Goal: Task Accomplishment & Management: Complete application form

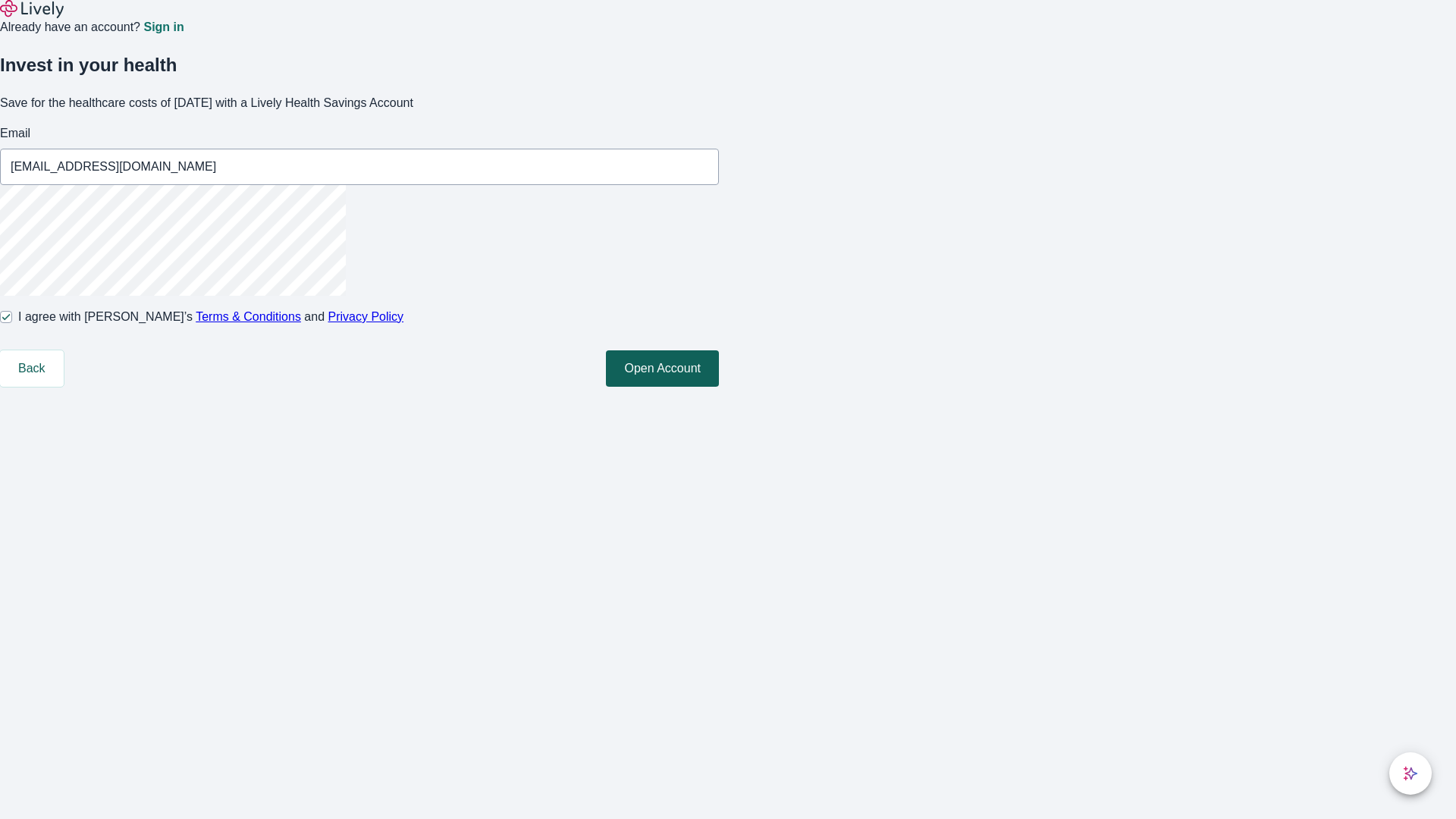
click at [719, 387] on button "Open Account" at bounding box center [662, 369] width 113 height 37
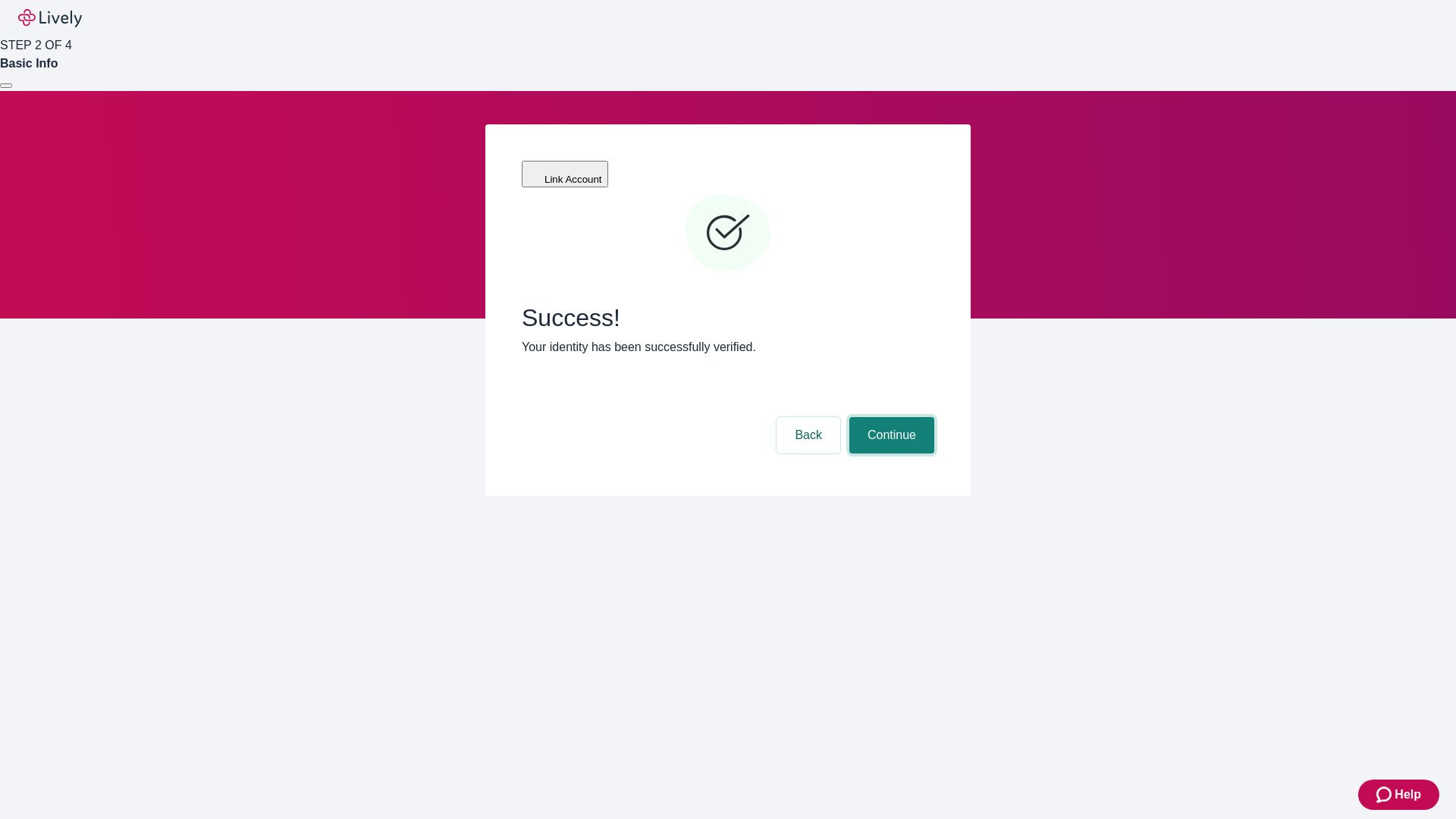
click at [889, 417] on button "Continue" at bounding box center [892, 435] width 85 height 37
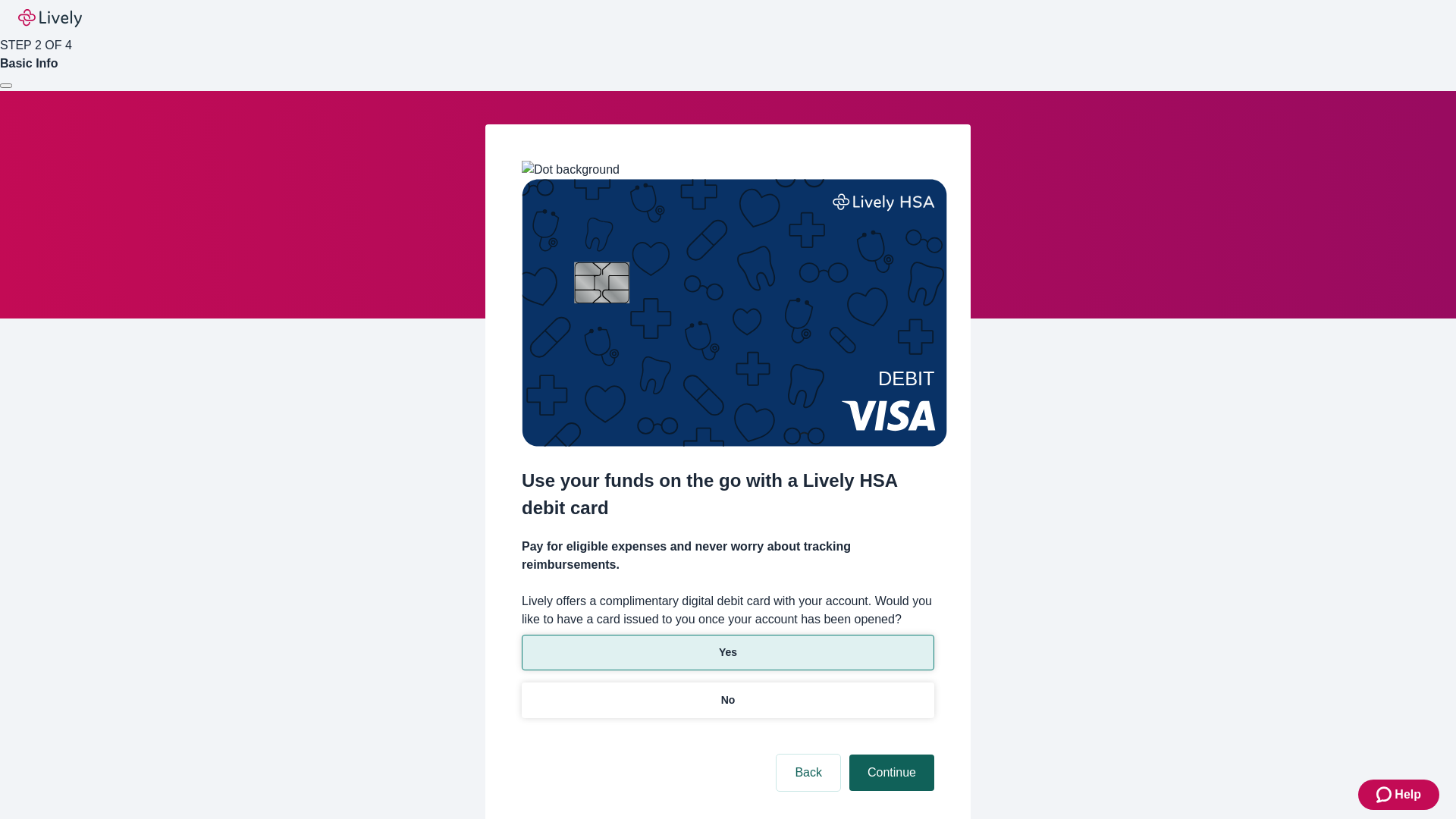
click at [728, 645] on p "Yes" at bounding box center [728, 653] width 18 height 16
click at [889, 755] on button "Continue" at bounding box center [892, 773] width 85 height 37
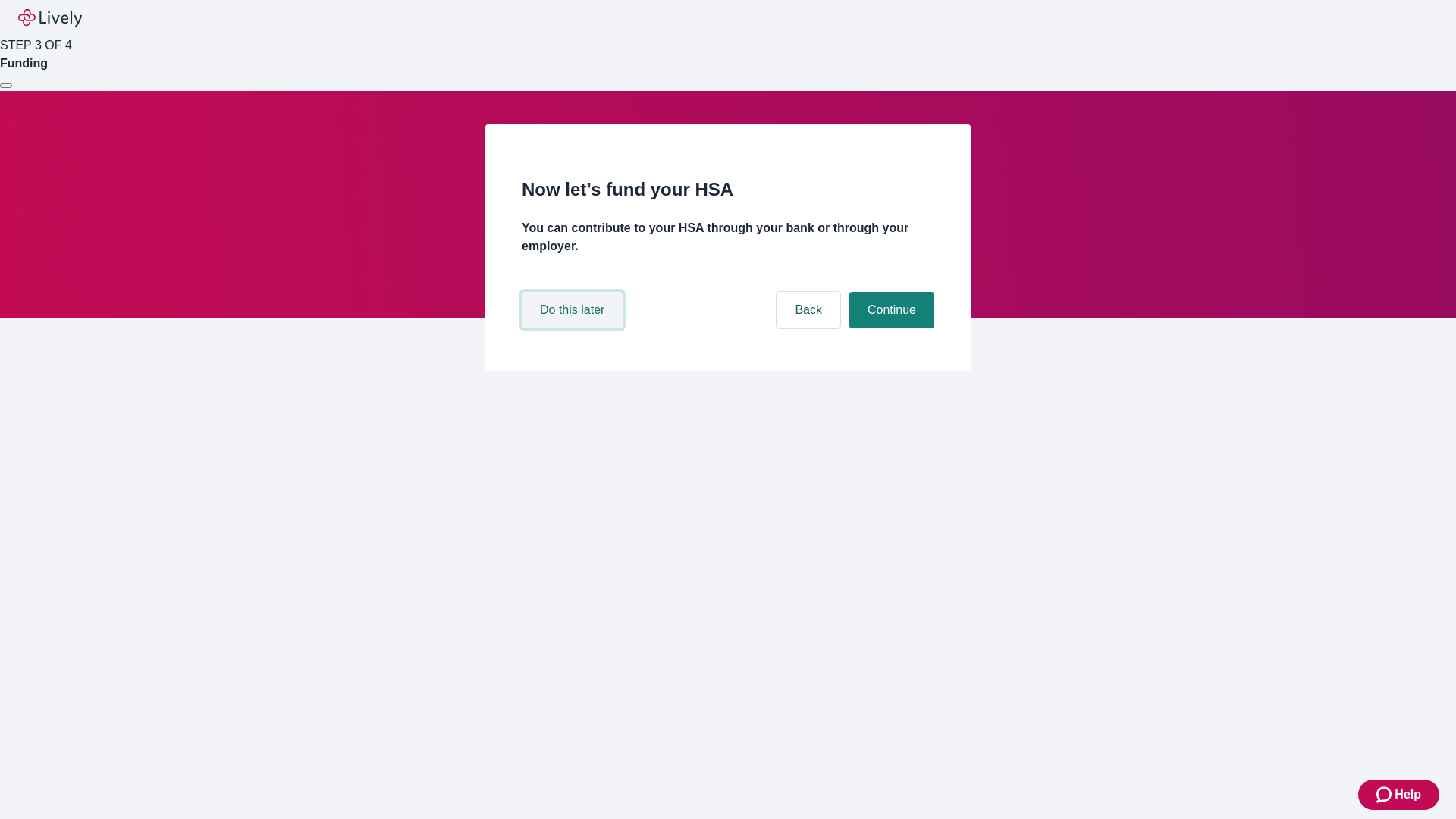
click at [574, 329] on button "Do this later" at bounding box center [572, 310] width 101 height 37
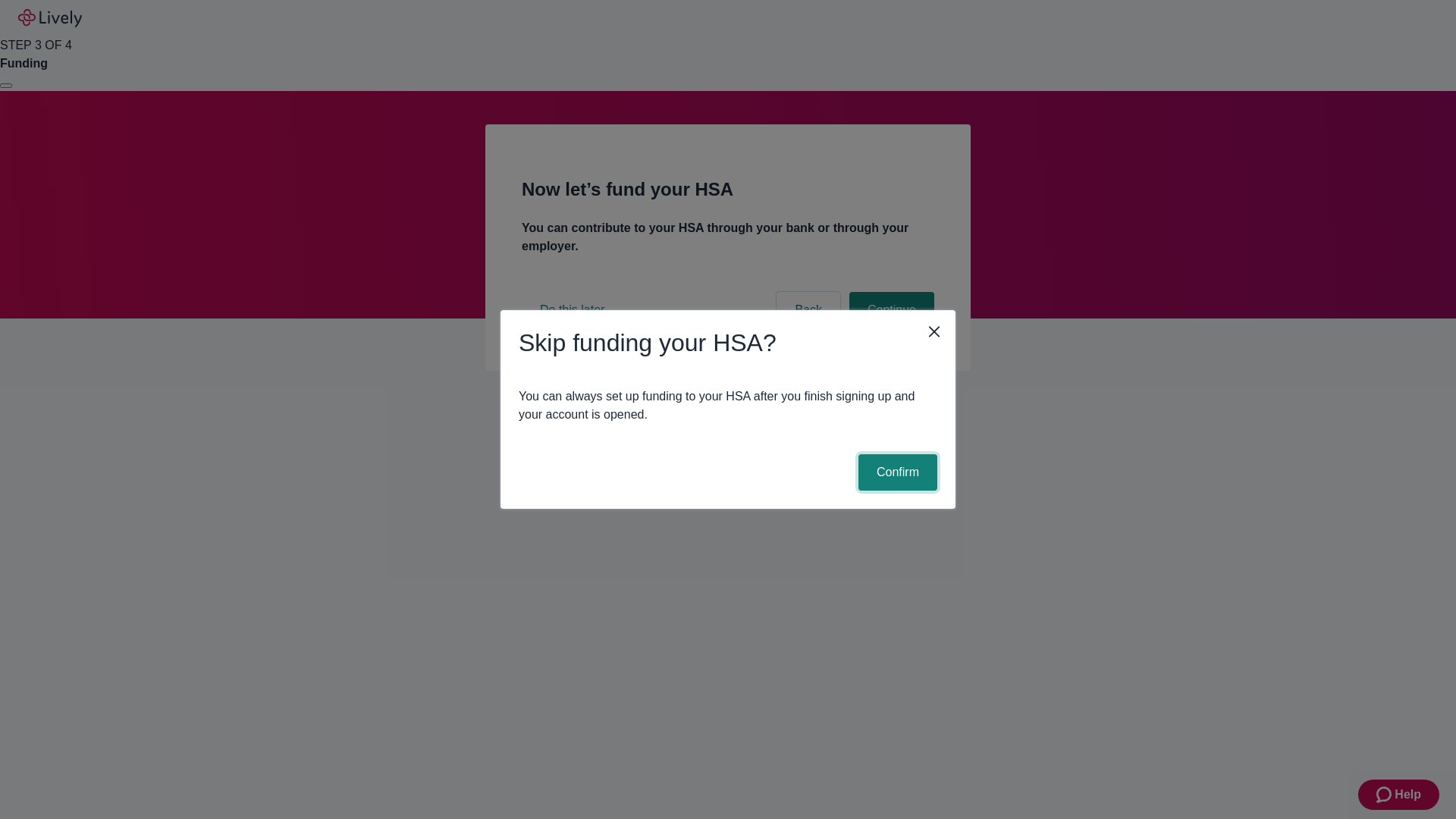
click at [896, 473] on button "Confirm" at bounding box center [897, 473] width 79 height 37
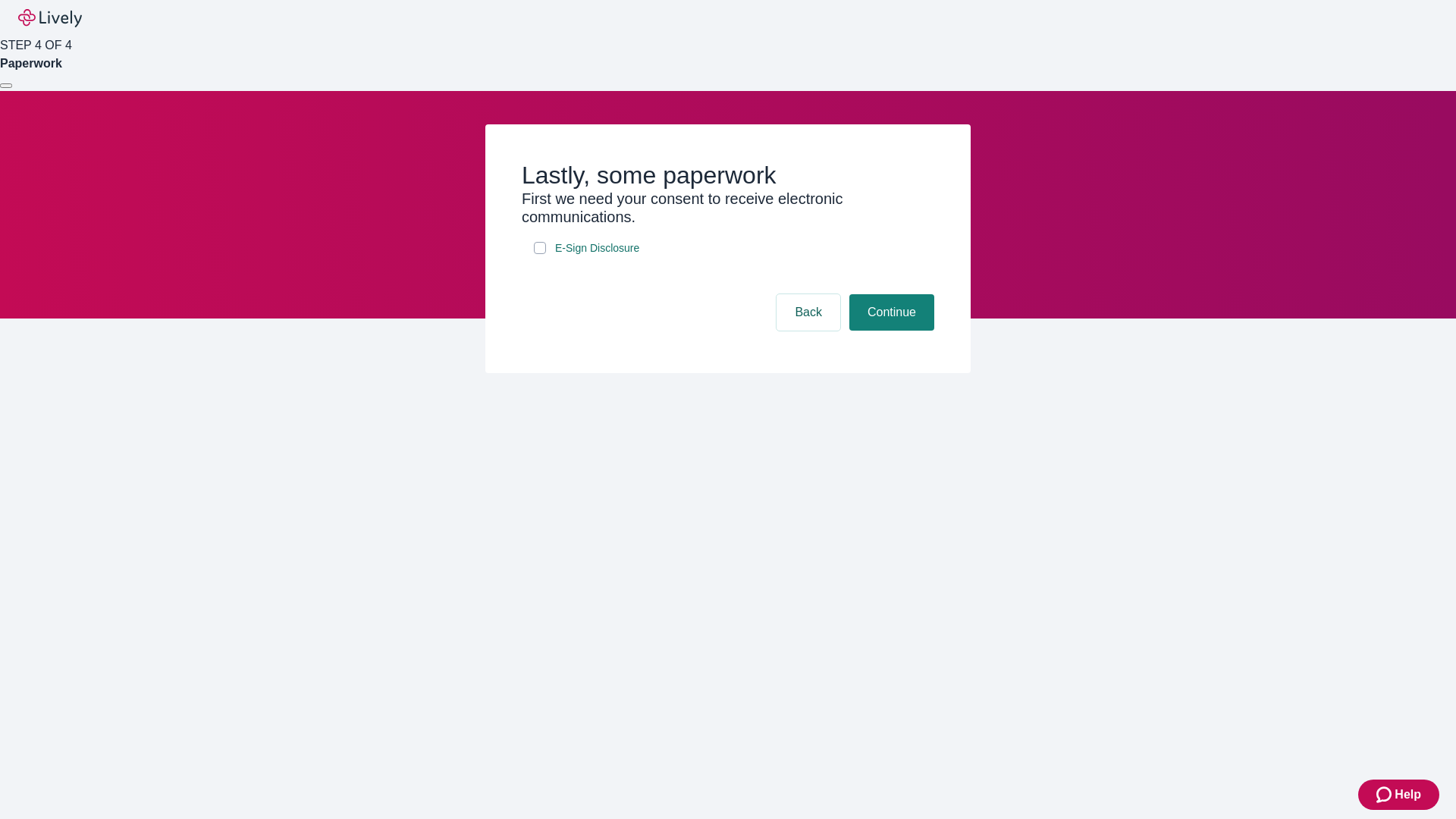
click at [540, 254] on input "E-Sign Disclosure" at bounding box center [540, 248] width 12 height 12
checkbox input "true"
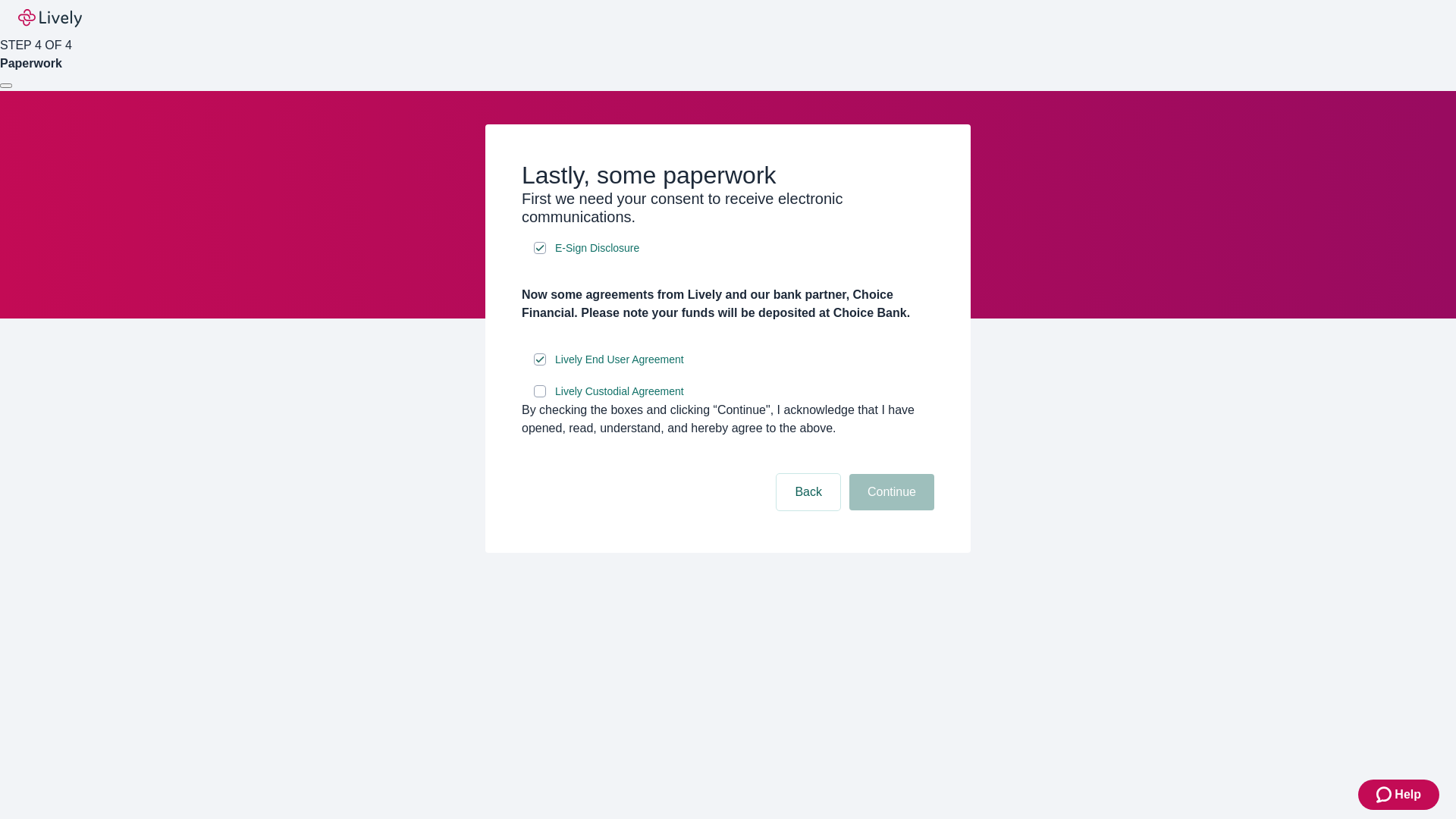
click at [540, 397] on input "Lively Custodial Agreement" at bounding box center [540, 391] width 12 height 12
checkbox input "true"
click at [889, 510] on button "Continue" at bounding box center [892, 492] width 85 height 37
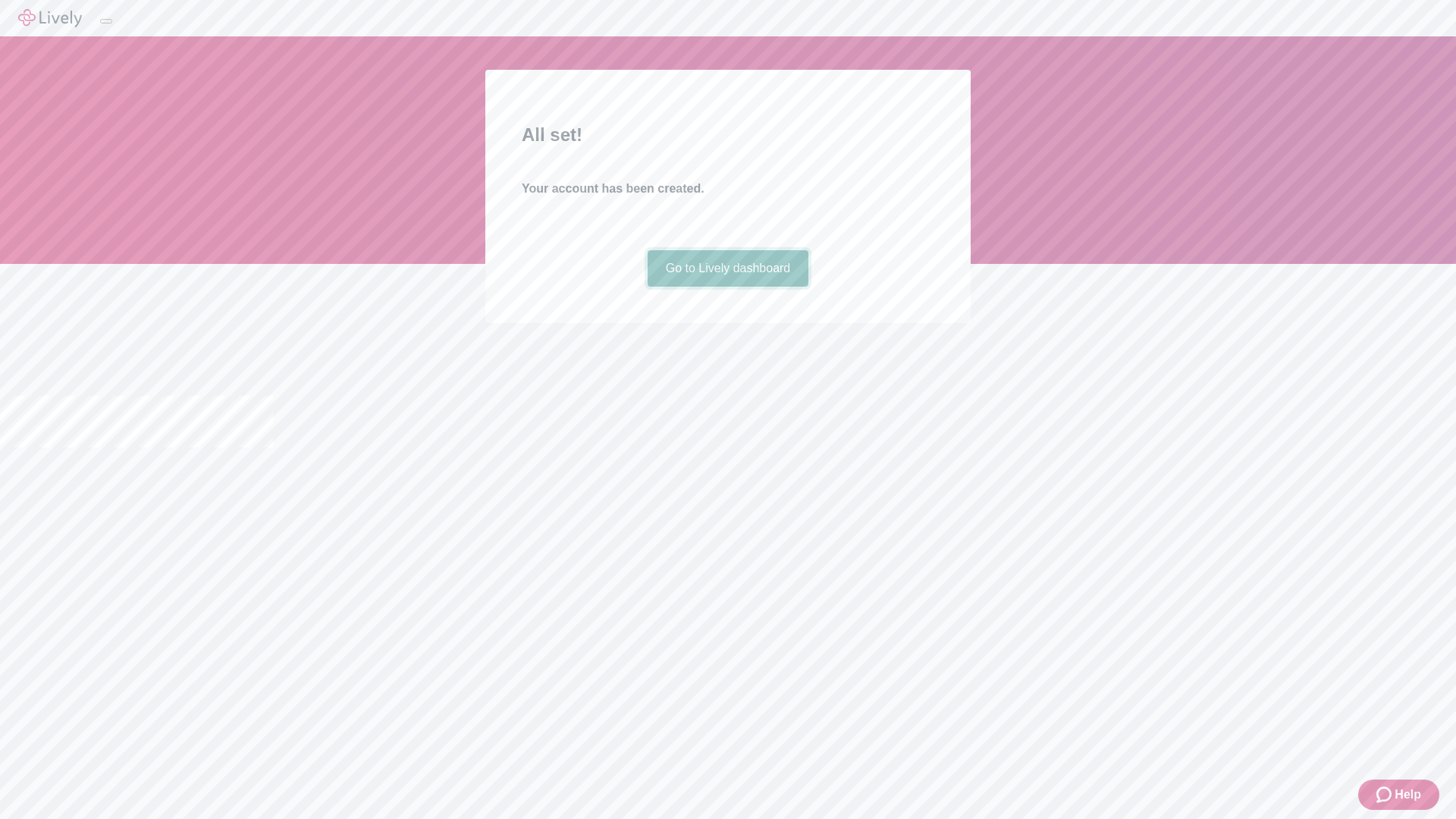
click at [728, 287] on link "Go to Lively dashboard" at bounding box center [728, 268] width 162 height 37
